Goal: Information Seeking & Learning: Find specific fact

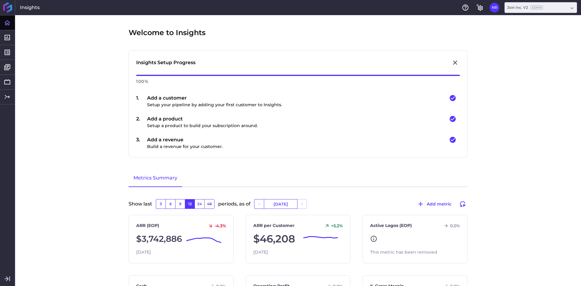
click at [66, 92] on div "Welcome to Insights Insights Setup Progress 100 % 1 . Add a customer Setup your…" at bounding box center [298, 150] width 566 height 271
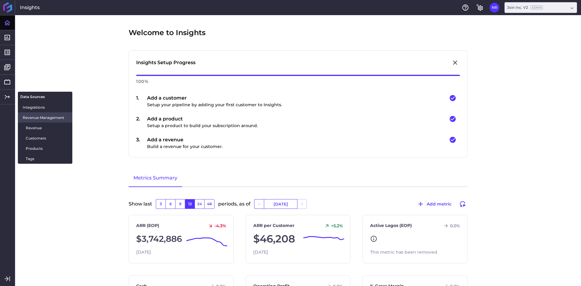
drag, startPoint x: 35, startPoint y: 130, endPoint x: 50, endPoint y: 119, distance: 18.1
click at [35, 130] on span "Revenue" at bounding box center [47, 128] width 42 height 6
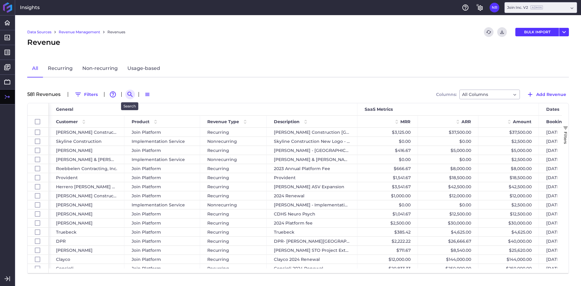
click at [130, 97] on icon "Search by" at bounding box center [129, 94] width 7 height 7
click at [168, 93] on input at bounding box center [160, 94] width 48 height 9
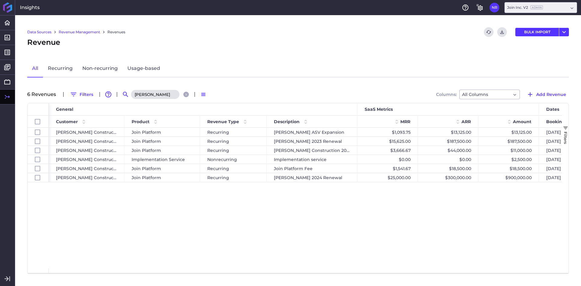
click at [215, 202] on div "[PERSON_NAME] Construction Join Platform Recurring [PERSON_NAME] ASV Expansion …" at bounding box center [305, 198] width 513 height 141
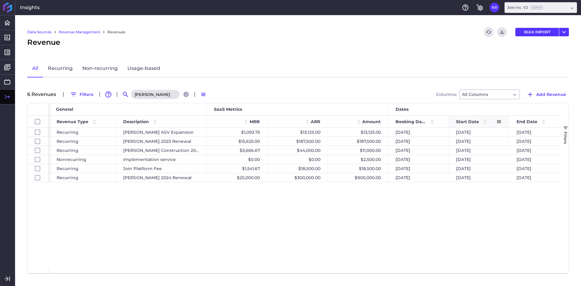
click at [476, 121] on span "Start Date" at bounding box center [467, 121] width 23 height 5
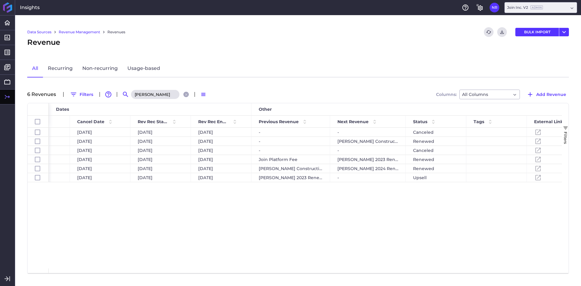
scroll to position [0, 647]
click at [158, 96] on input "[PERSON_NAME]" at bounding box center [155, 94] width 48 height 9
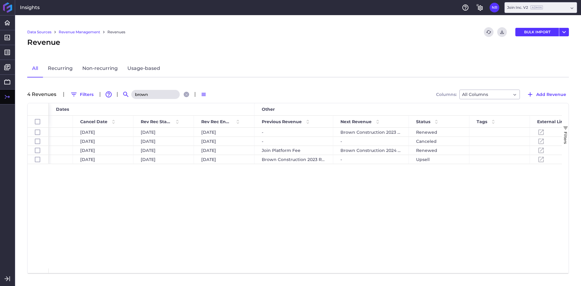
type input "brown"
click at [189, 228] on div "[DATE] [DATE] [DATE] [DATE] [DATE] - Brown Construction 2023 Renewal Renewed - …" at bounding box center [305, 198] width 513 height 141
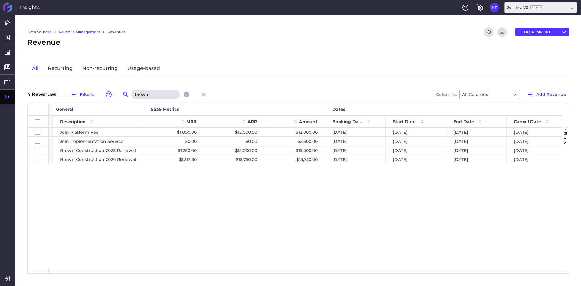
drag, startPoint x: 318, startPoint y: 268, endPoint x: 357, endPoint y: 266, distance: 39.4
click at [357, 266] on div "[DATE] [DATE] [DATE] [DATE] [DATE] $12,000.00 $12,000.00 $1,000.00 Join Platfor…" at bounding box center [305, 198] width 513 height 141
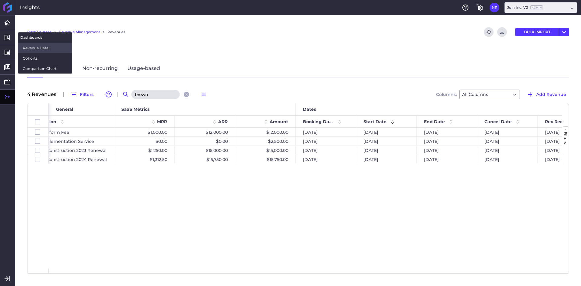
click at [26, 45] on span "Revenue Detail" at bounding box center [45, 48] width 45 height 6
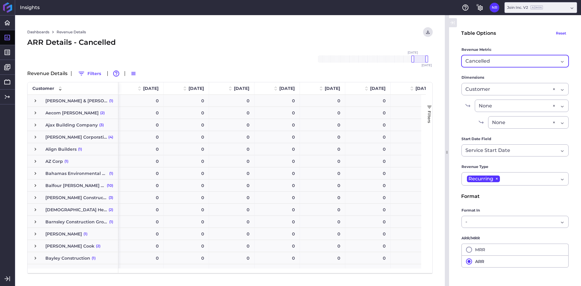
click at [541, 56] on div "Cancelled Cancelled" at bounding box center [514, 61] width 107 height 12
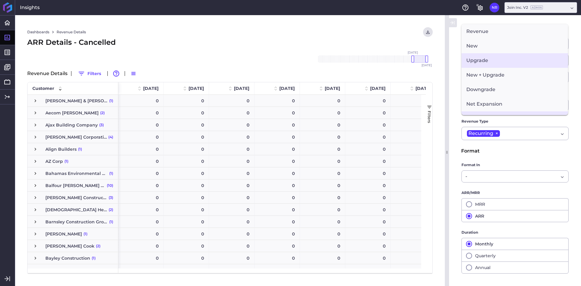
click at [483, 62] on span "Upgrade" at bounding box center [514, 60] width 107 height 15
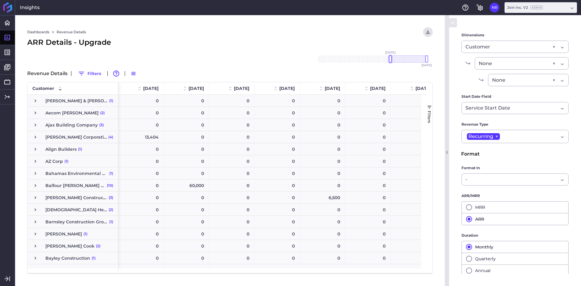
drag, startPoint x: 411, startPoint y: 58, endPoint x: 388, endPoint y: 62, distance: 22.9
click at [388, 62] on div "[DATE] Dec '[DATE] Feb '[DATE] Apr '[DATE] Jun '[DATE] Aug '[DATE] Oct '[DATE] …" at bounding box center [372, 58] width 109 height 7
drag, startPoint x: 427, startPoint y: 59, endPoint x: 410, endPoint y: 60, distance: 17.3
click at [410, 60] on div at bounding box center [409, 58] width 3 height 7
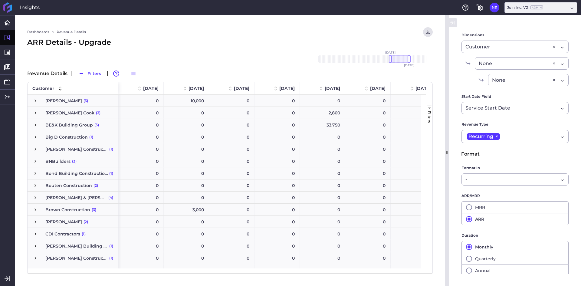
click at [34, 210] on span "Press SPACE to select this row." at bounding box center [35, 209] width 5 height 5
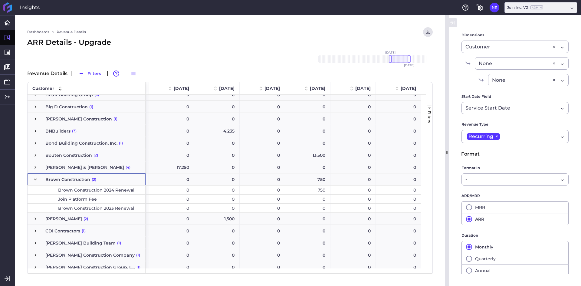
click at [38, 178] on span "Press SPACE to select this row." at bounding box center [35, 179] width 5 height 5
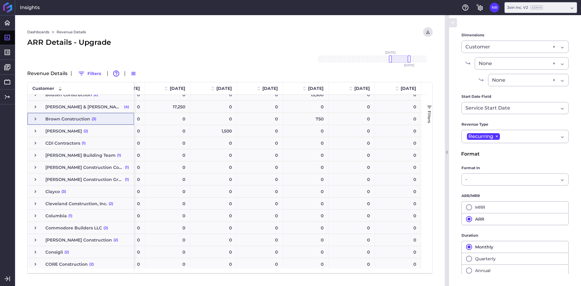
click at [259, 23] on div "Dashboards Revenue Details Download CSV... Download CSV Download CSV with under…" at bounding box center [230, 150] width 430 height 271
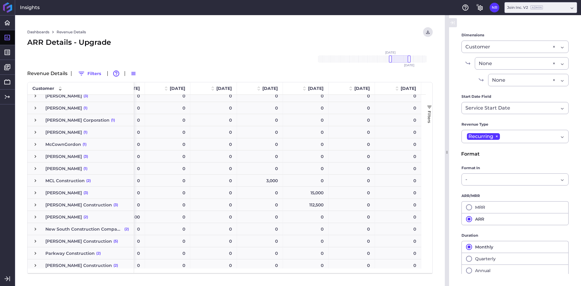
click at [33, 205] on span "Press SPACE to select this row." at bounding box center [35, 204] width 5 height 5
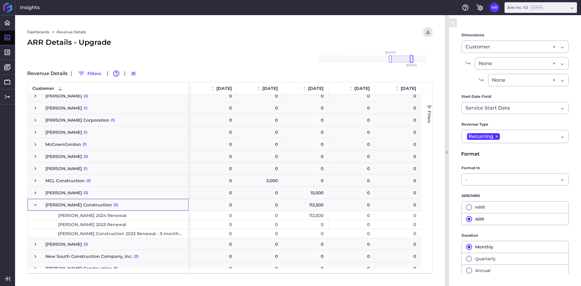
click at [412, 59] on div "[DATE] Dec '[DATE] Feb '[DATE] Apr '[DATE] Jun '[DATE] Aug '[DATE] Oct '[DATE] …" at bounding box center [372, 58] width 109 height 7
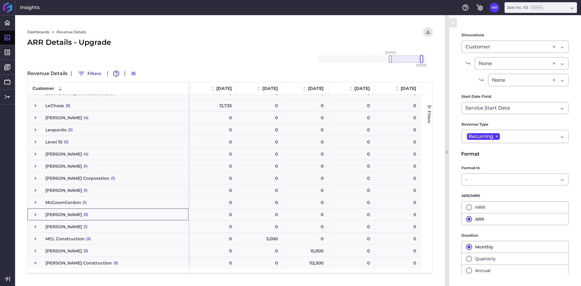
drag, startPoint x: 412, startPoint y: 59, endPoint x: 421, endPoint y: 59, distance: 9.7
click at [421, 59] on div at bounding box center [421, 58] width 3 height 7
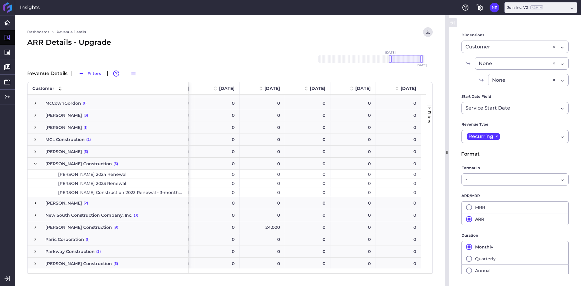
click at [266, 28] on div "Dashboards Revenue Details Download CSV... Download CSV Download CSV with under…" at bounding box center [229, 32] width 405 height 10
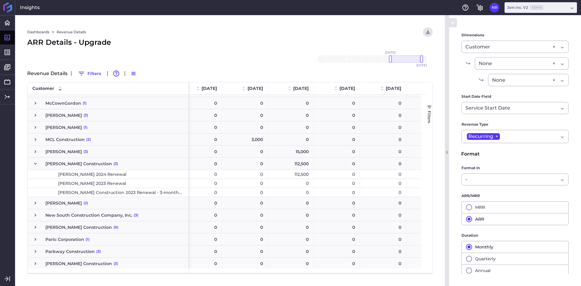
click at [36, 164] on span "Press SPACE to select this row." at bounding box center [35, 163] width 5 height 5
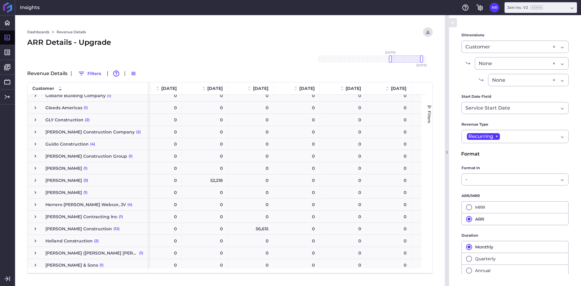
scroll to position [755, 0]
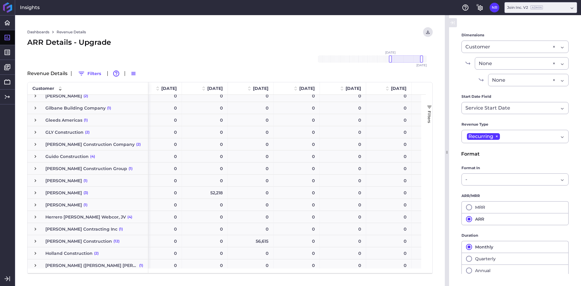
click at [35, 192] on span "Press SPACE to select this row." at bounding box center [35, 192] width 5 height 5
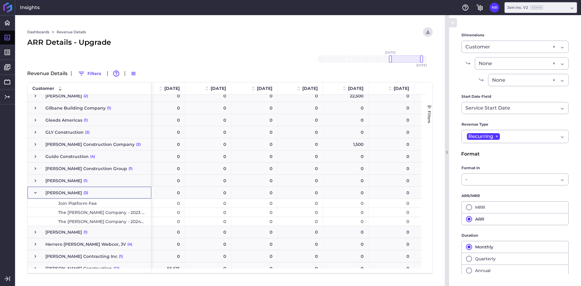
scroll to position [0, 634]
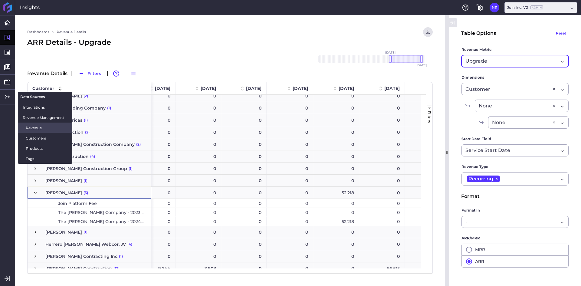
drag, startPoint x: 41, startPoint y: 128, endPoint x: 55, endPoint y: 124, distance: 14.8
click at [41, 128] on span "Revenue" at bounding box center [47, 128] width 42 height 6
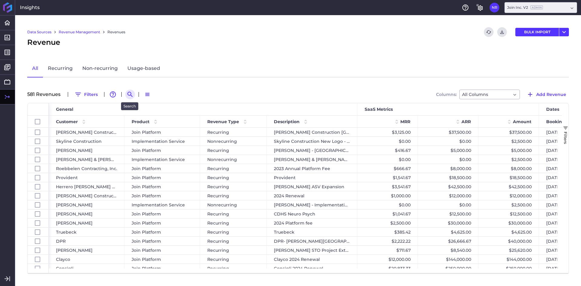
click at [125, 95] on button "Search by" at bounding box center [130, 95] width 10 height 10
click at [156, 97] on input at bounding box center [160, 94] width 48 height 9
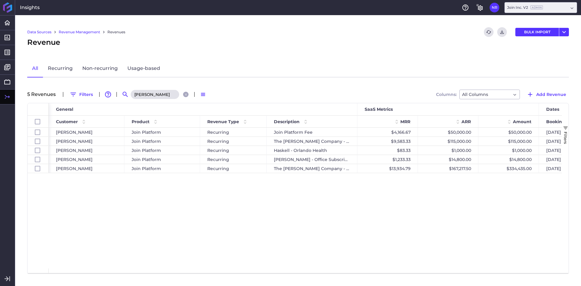
type input "[PERSON_NAME]"
click at [216, 210] on div "[PERSON_NAME] Join Platform Recurring Join Platform Fee $4,166.67 $50,000.00 $5…" at bounding box center [305, 198] width 513 height 141
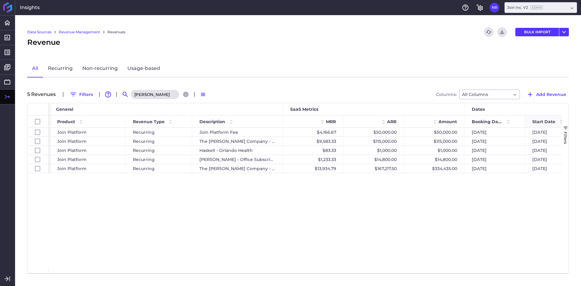
click at [537, 120] on span "Start Date" at bounding box center [543, 121] width 23 height 5
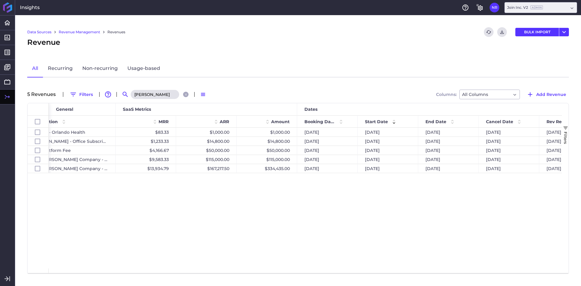
click at [309, 56] on div "Data Sources Revenue Management Revenues Refresh table data Download CSV BULK I…" at bounding box center [298, 150] width 566 height 271
click at [294, 41] on div "Revenue" at bounding box center [298, 42] width 542 height 11
click at [192, 190] on div "Recurring Join Platform Fee $4,166.67 $50,000.00 $50,000.00 [DATE] [DATE] [DATE…" at bounding box center [305, 198] width 513 height 141
click at [340, 188] on div "Recurring Join Platform Fee $4,166.67 $50,000.00 $50,000.00 [DATE] [DATE] [DATE…" at bounding box center [305, 198] width 513 height 141
